Goal: Information Seeking & Learning: Check status

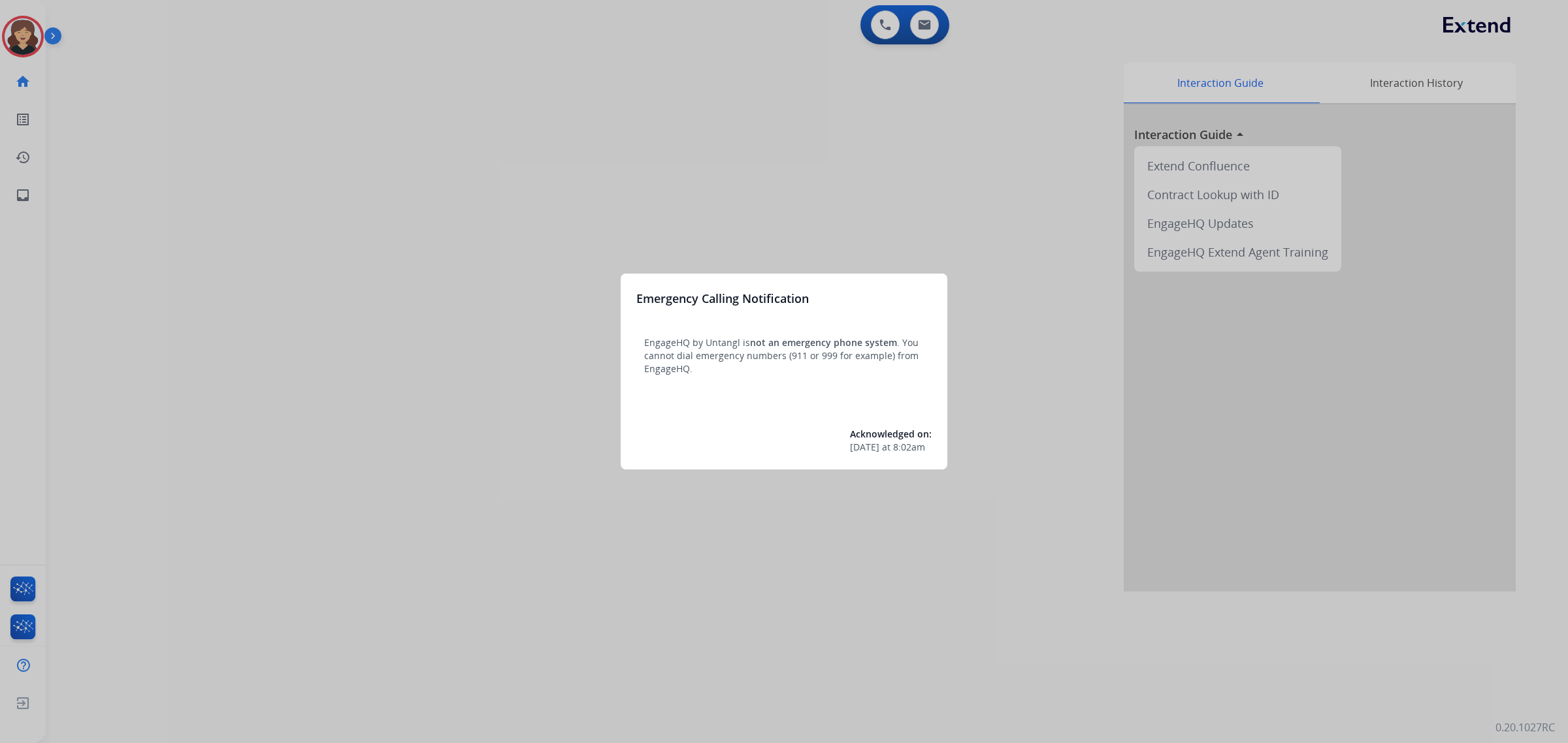
click at [19, 197] on div at bounding box center [784, 371] width 1568 height 743
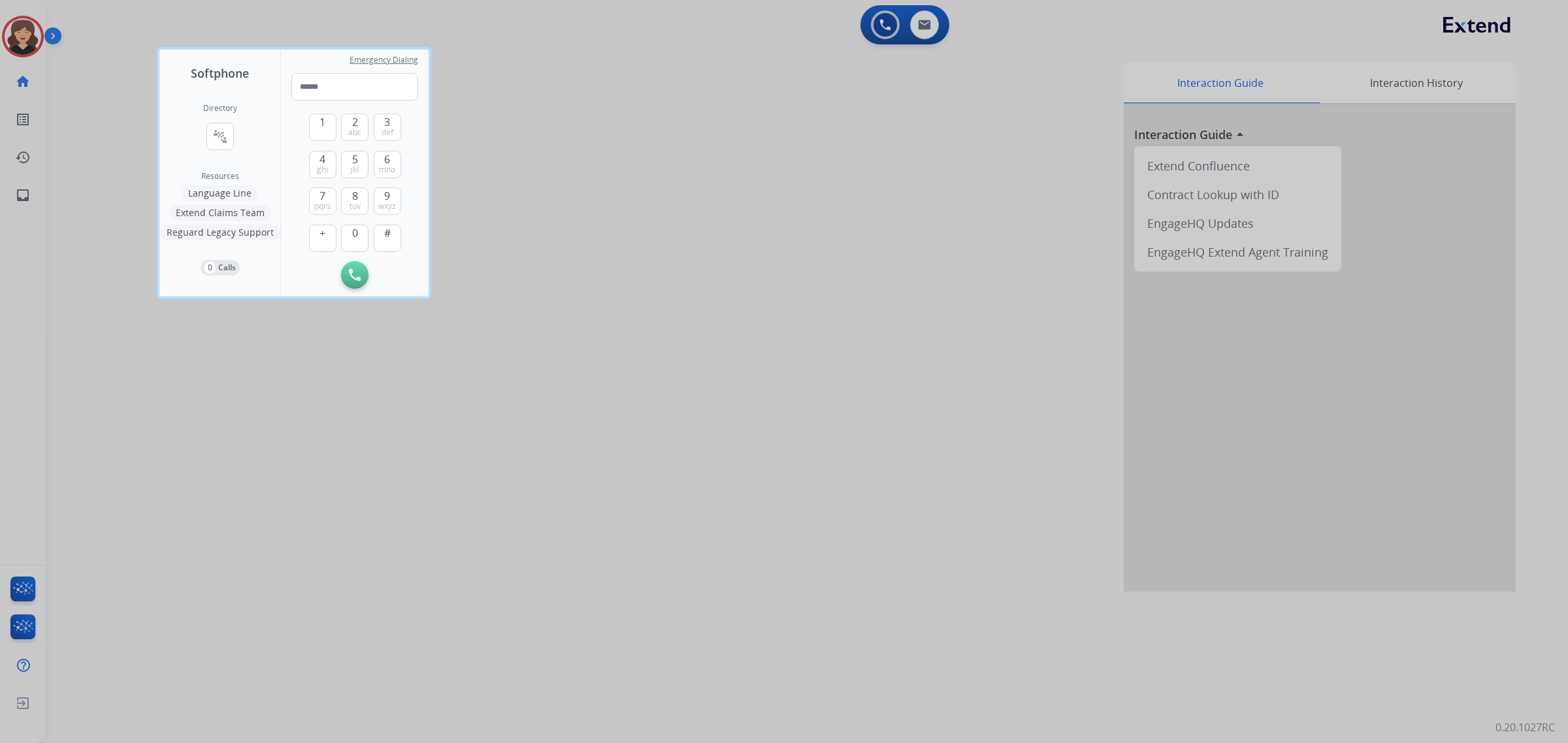
click at [19, 197] on div at bounding box center [784, 371] width 1568 height 743
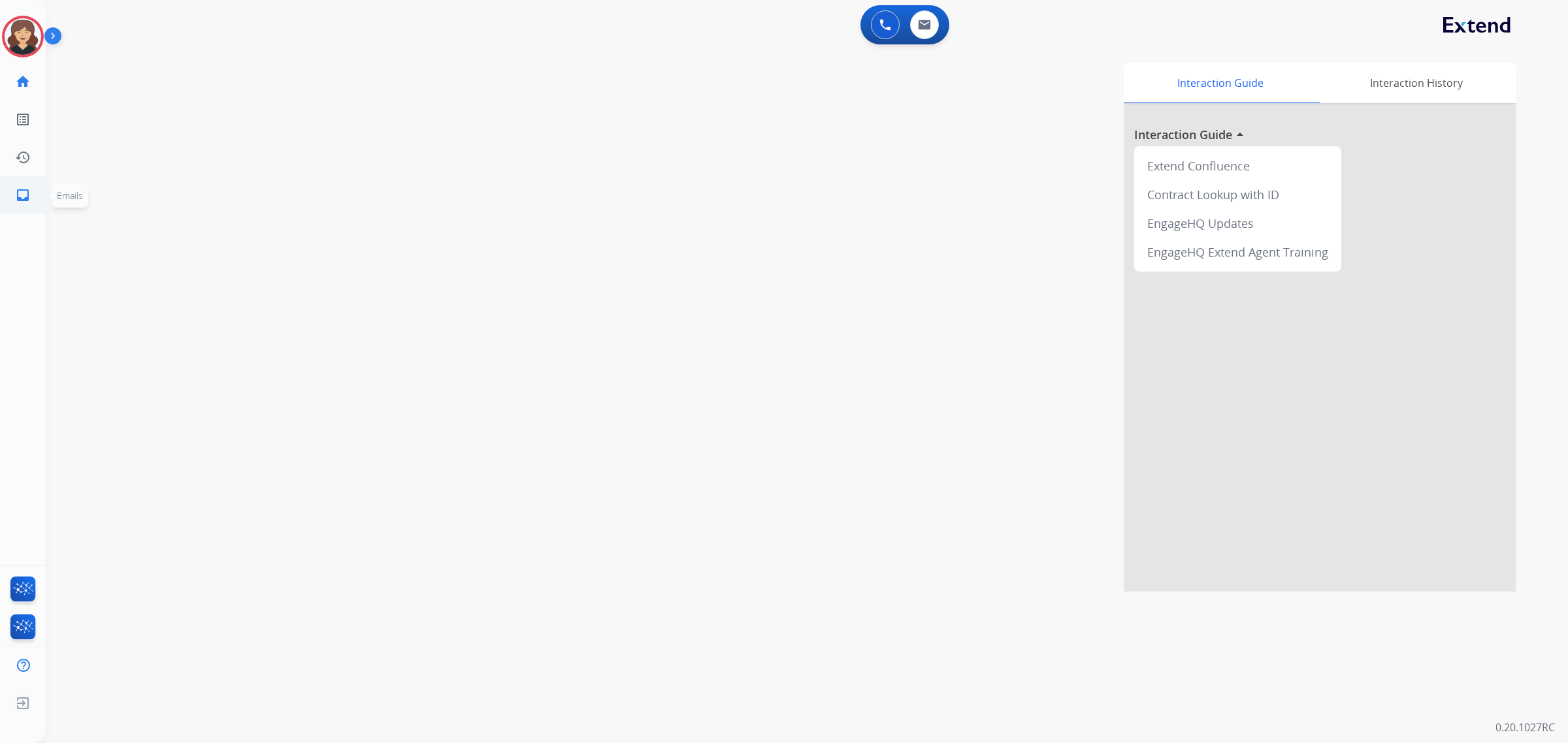
click at [13, 191] on link "inbox Emails" at bounding box center [22, 195] width 36 height 36
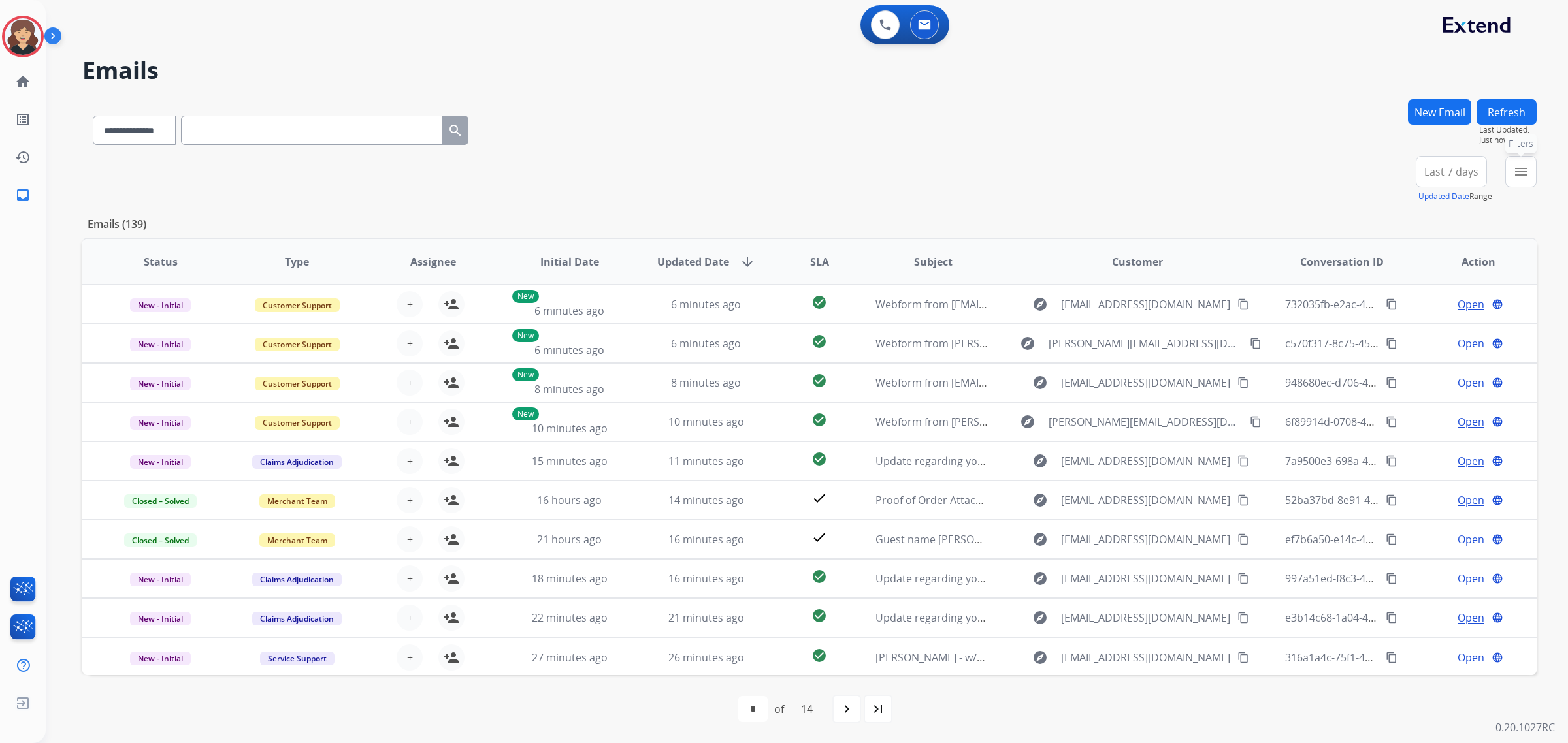
click at [1514, 170] on mat-icon "menu" at bounding box center [1520, 171] width 16 height 16
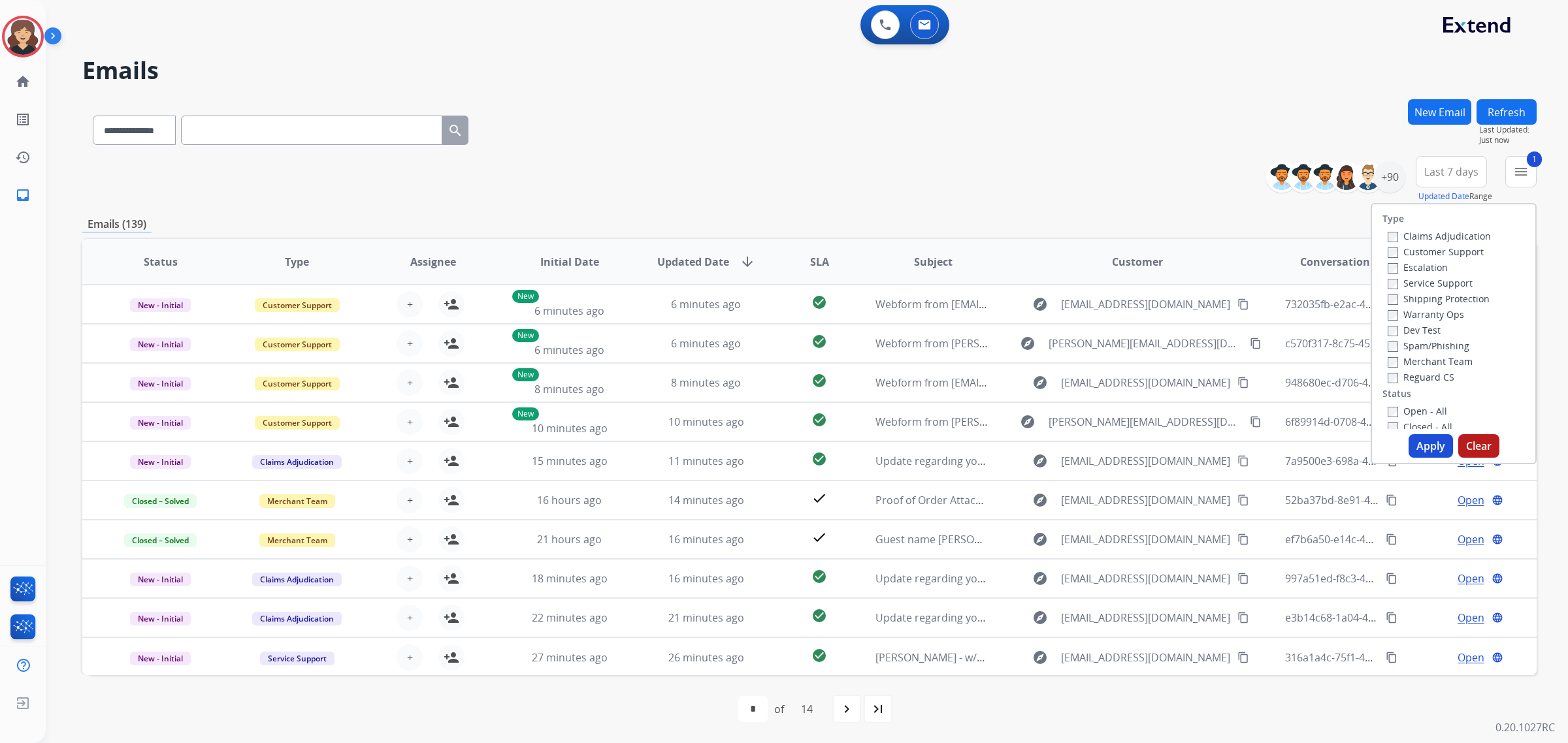
click at [1392, 409] on label "Open - All" at bounding box center [1417, 411] width 60 height 13
click at [1431, 454] on button "Apply" at bounding box center [1430, 446] width 45 height 24
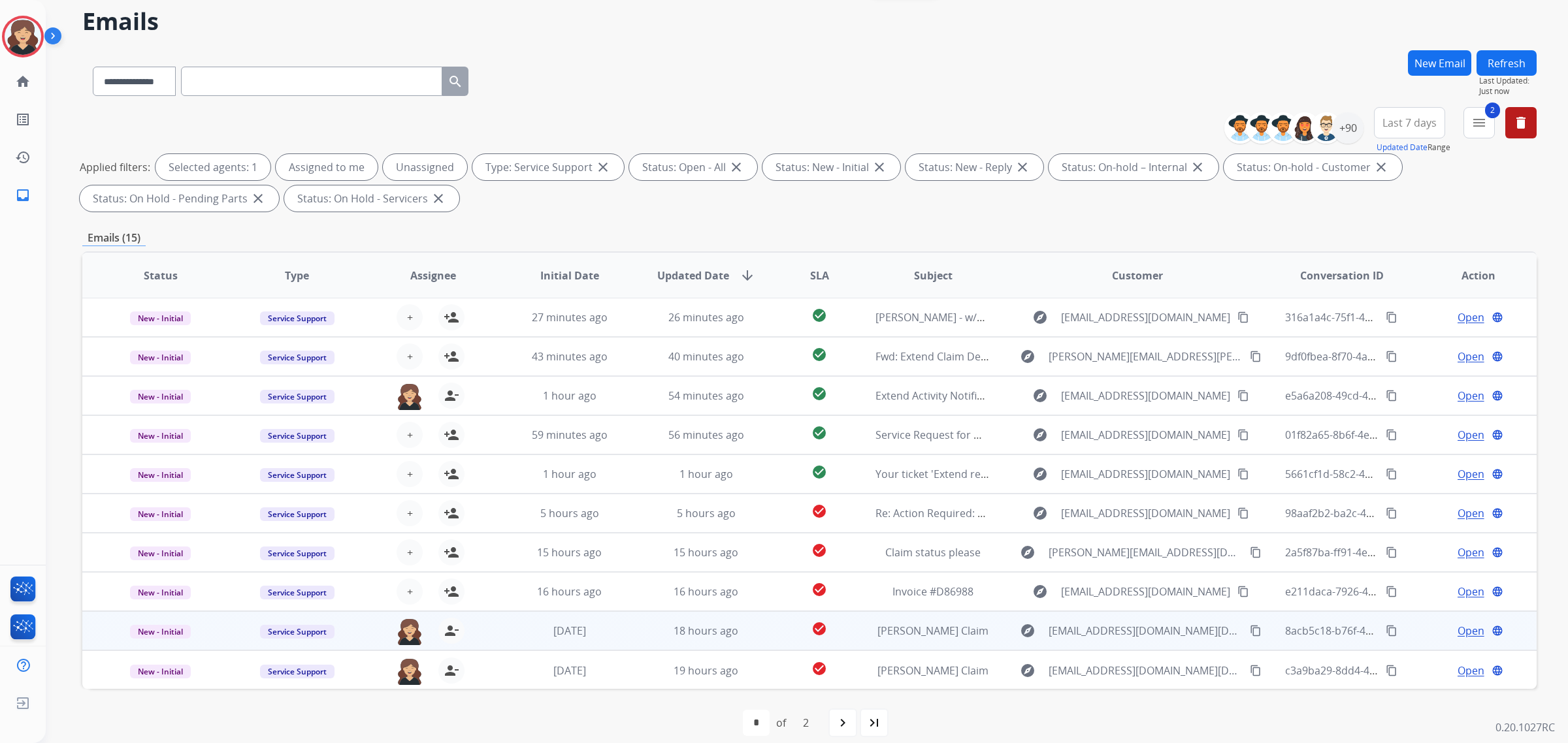
scroll to position [62, 0]
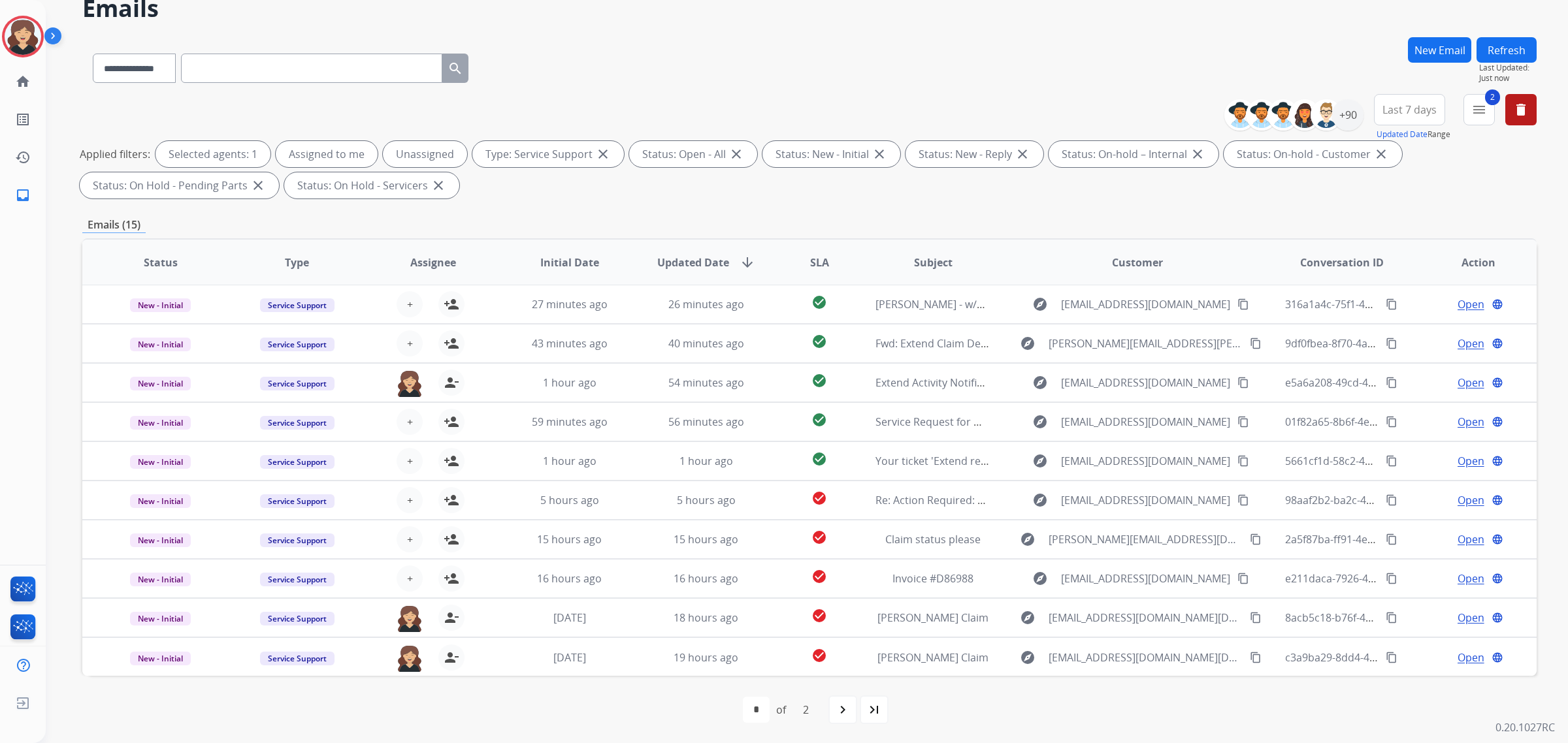
click at [1404, 112] on span "Last 7 days" at bounding box center [1409, 109] width 54 height 5
click at [1390, 263] on div "Last 90 days" at bounding box center [1405, 268] width 72 height 19
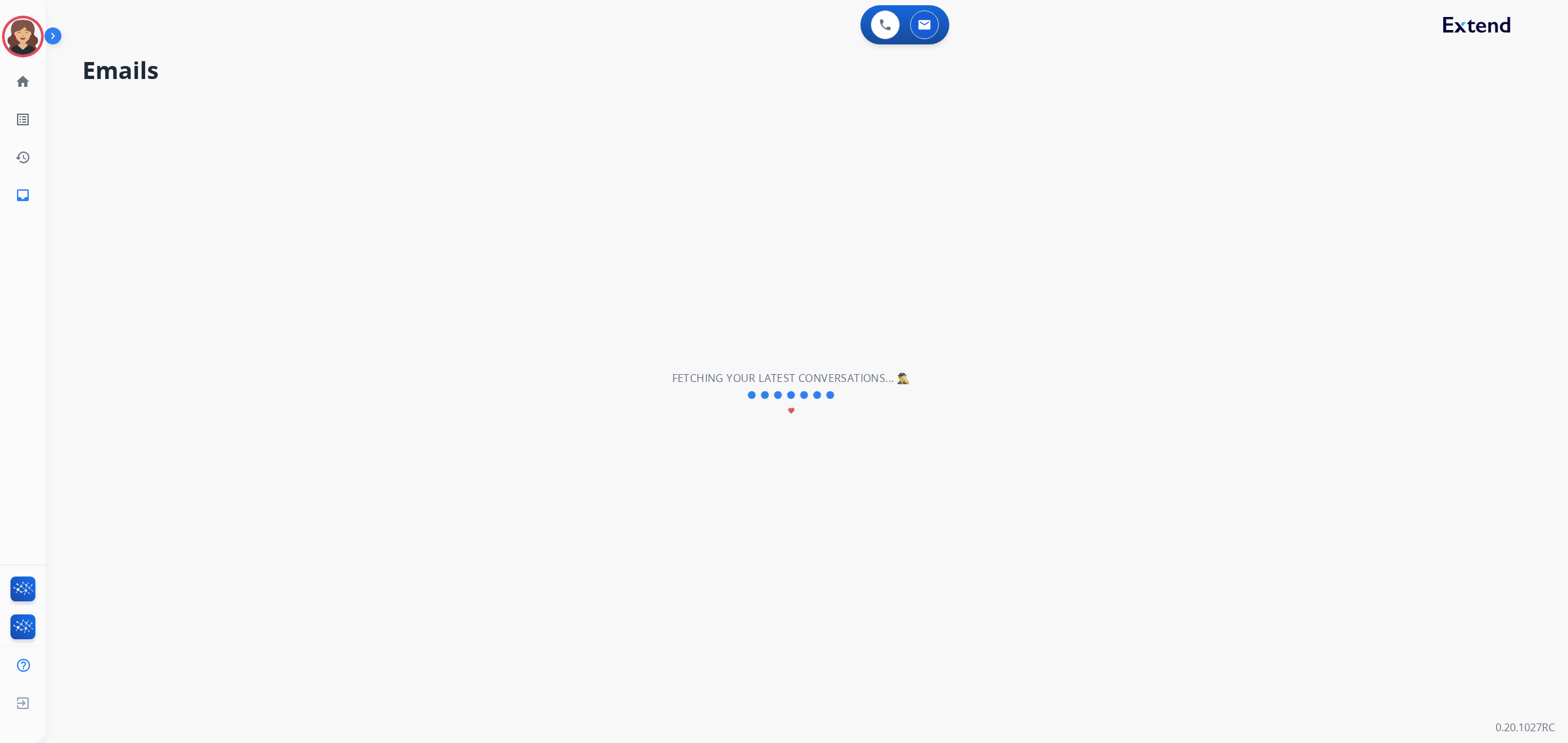
scroll to position [0, 0]
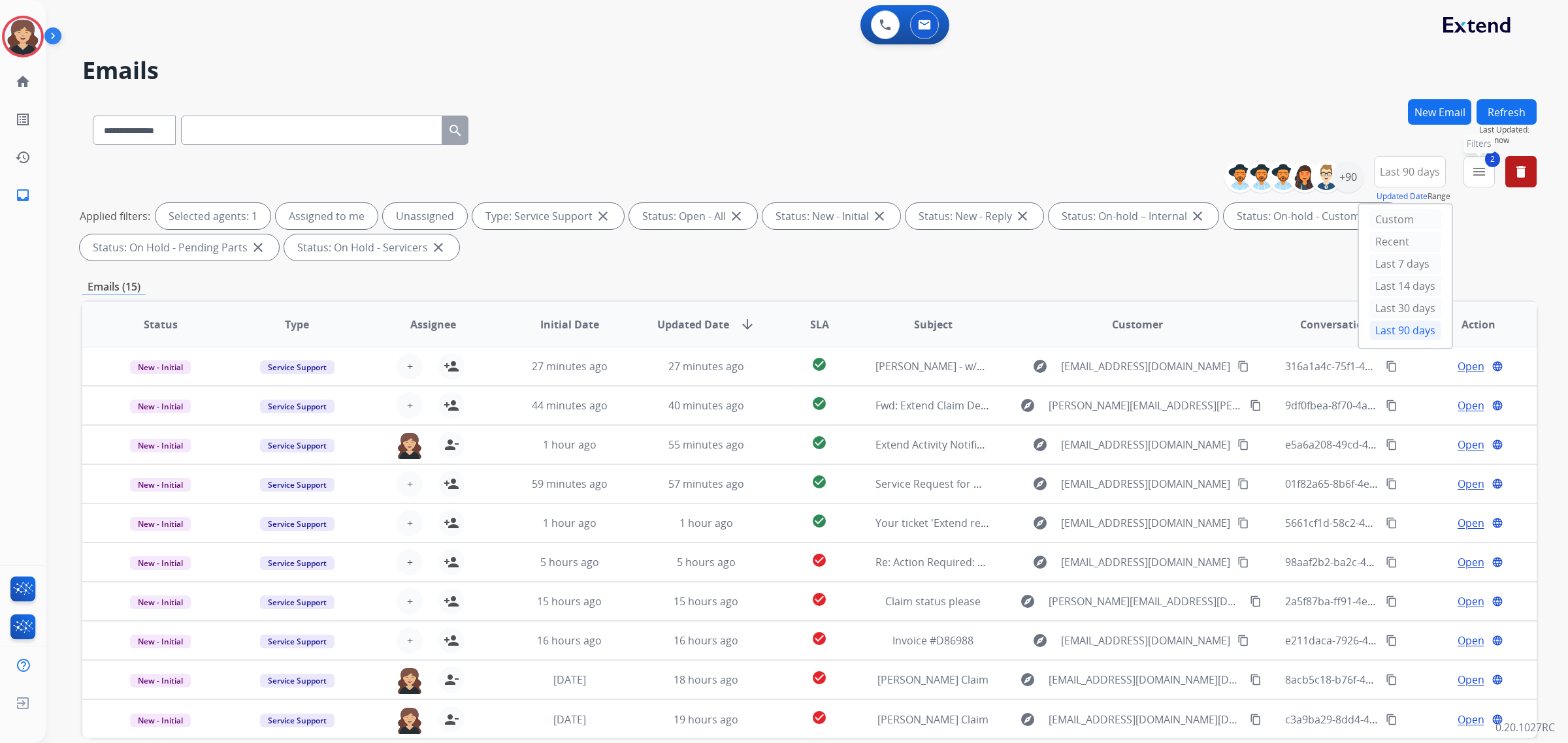
click at [1475, 169] on mat-icon "menu" at bounding box center [1479, 171] width 16 height 16
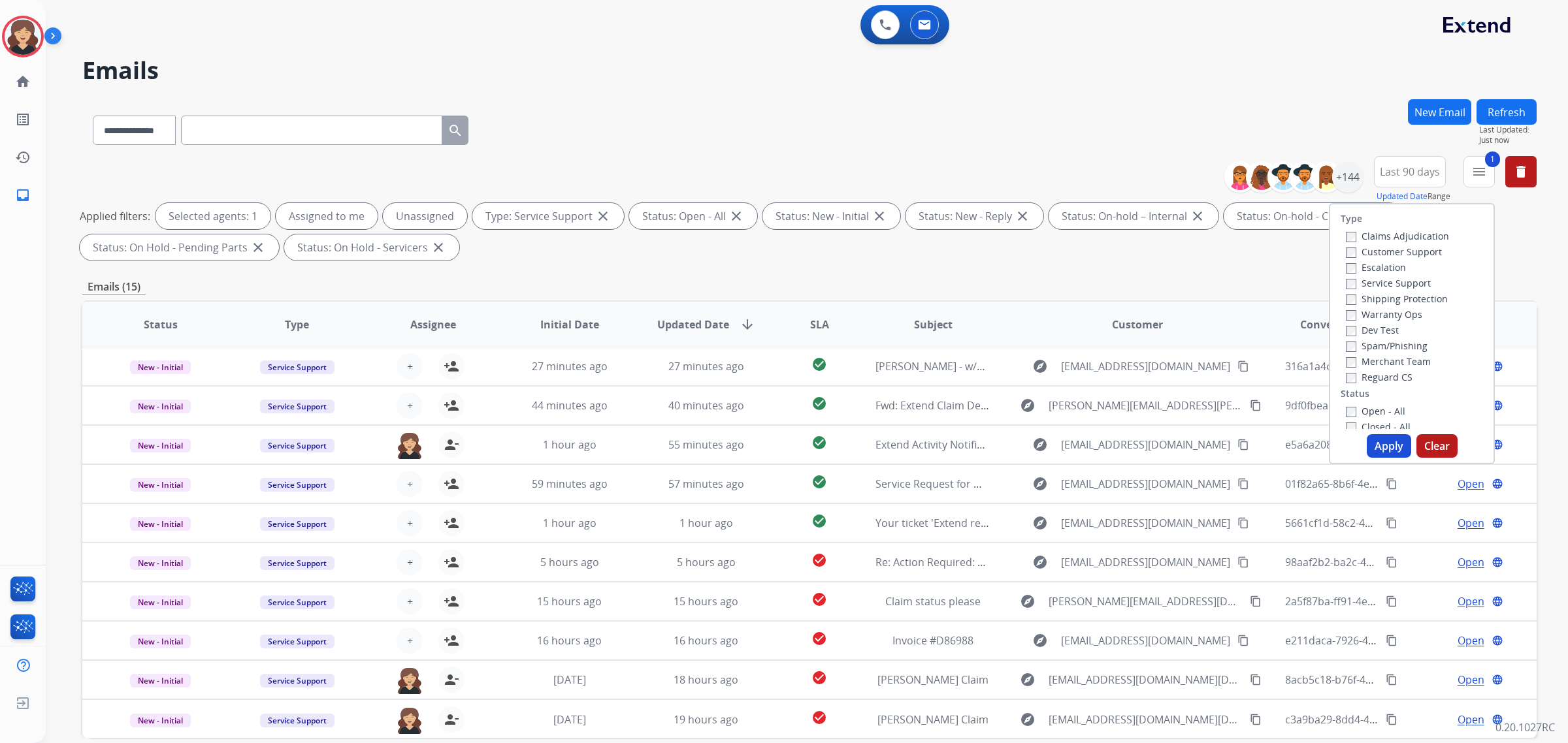
click at [1380, 446] on button "Apply" at bounding box center [1389, 446] width 45 height 24
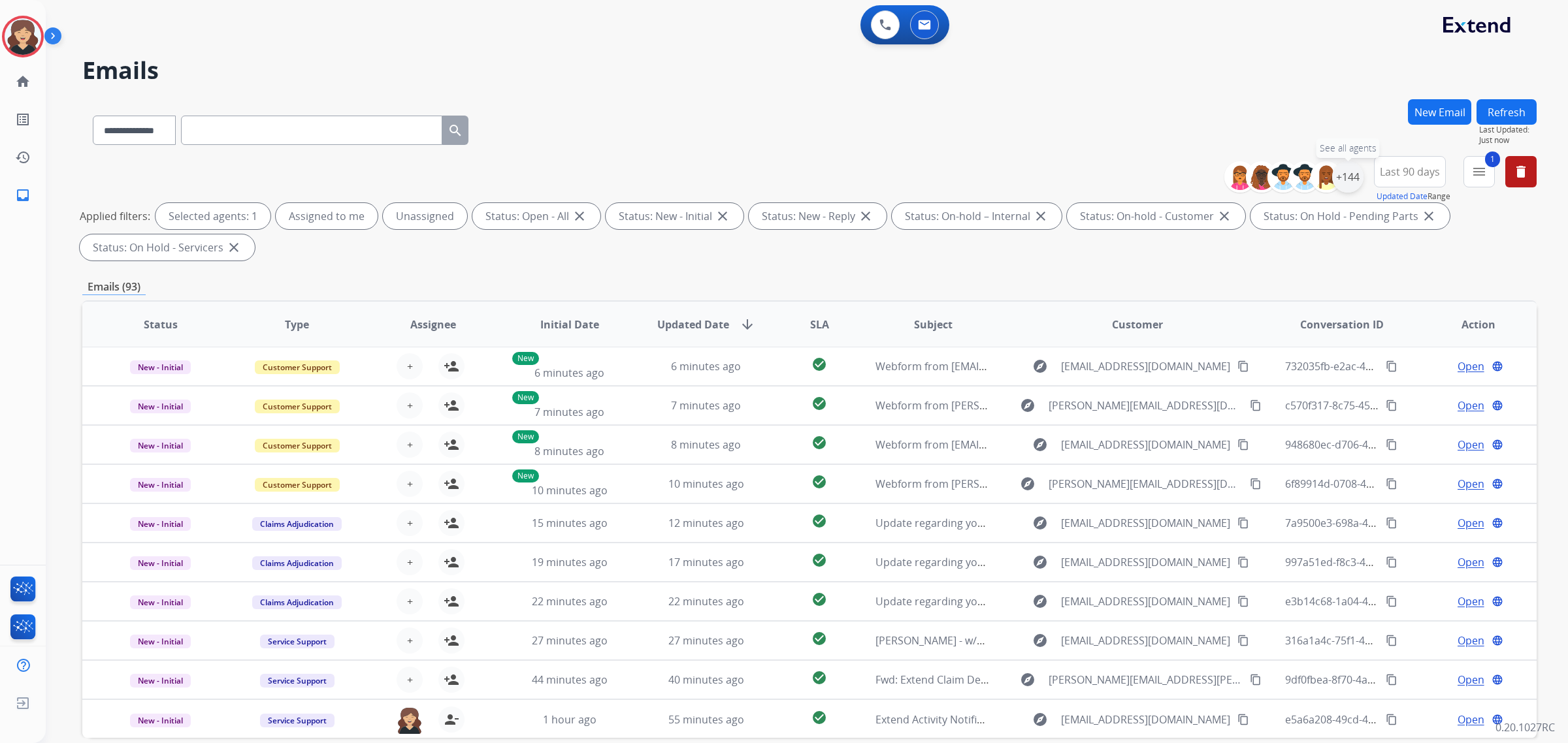
click at [1354, 173] on div "+144" at bounding box center [1348, 177] width 31 height 31
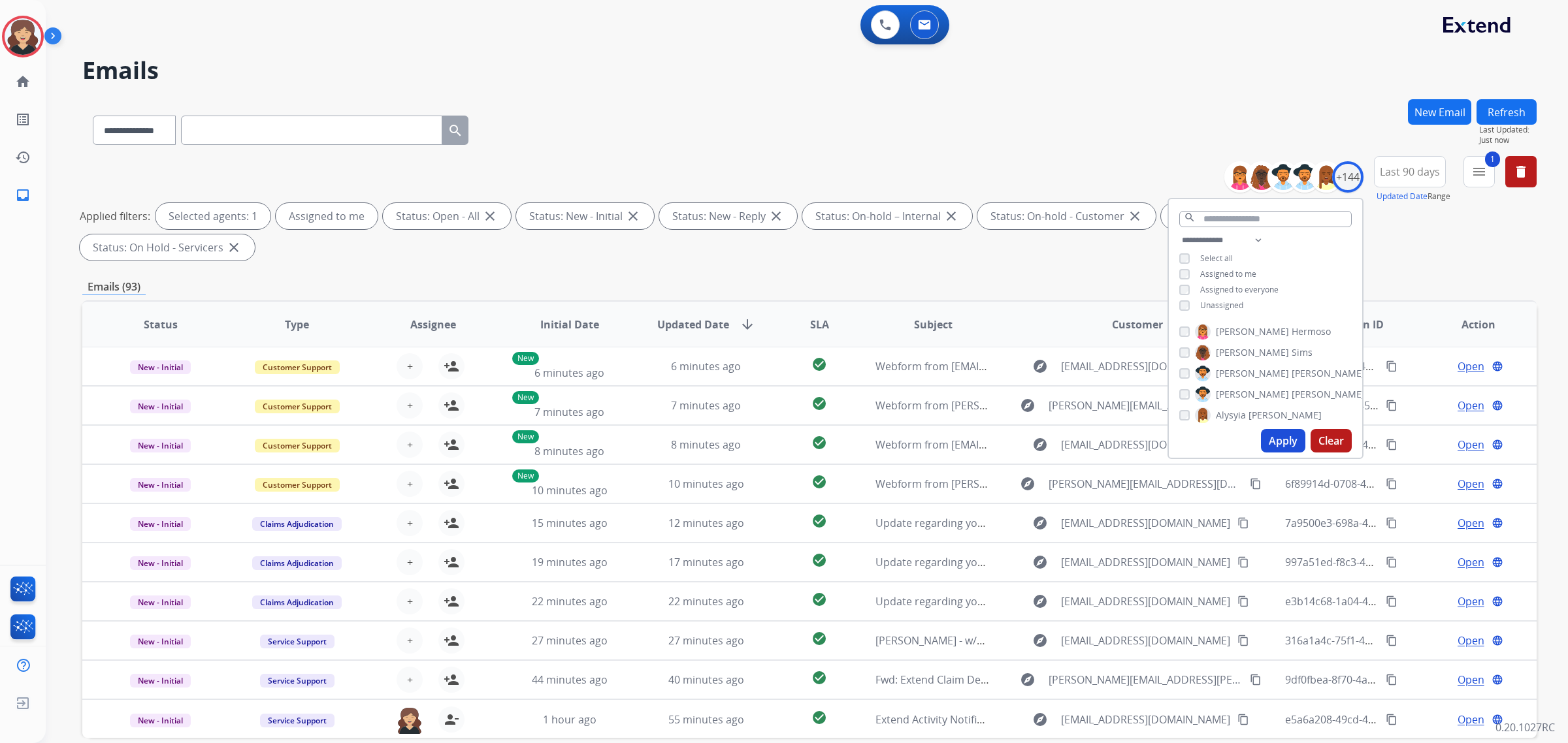
click at [1271, 430] on button "Apply" at bounding box center [1283, 441] width 45 height 24
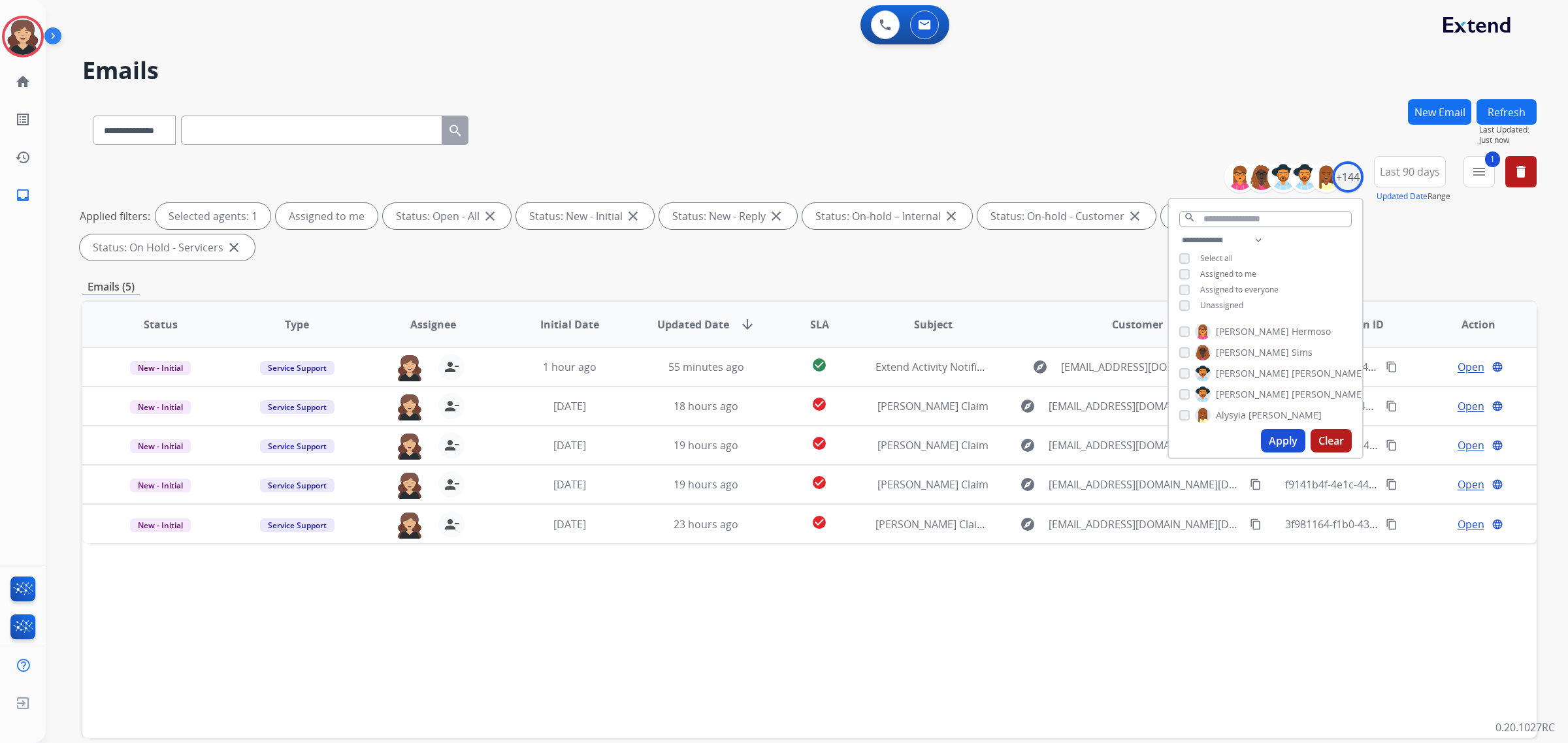
click at [838, 586] on div "Status Type Assignee Initial Date Updated Date arrow_downward SLA Subject Custo…" at bounding box center [809, 519] width 1454 height 437
